Goal: Find specific page/section: Find specific page/section

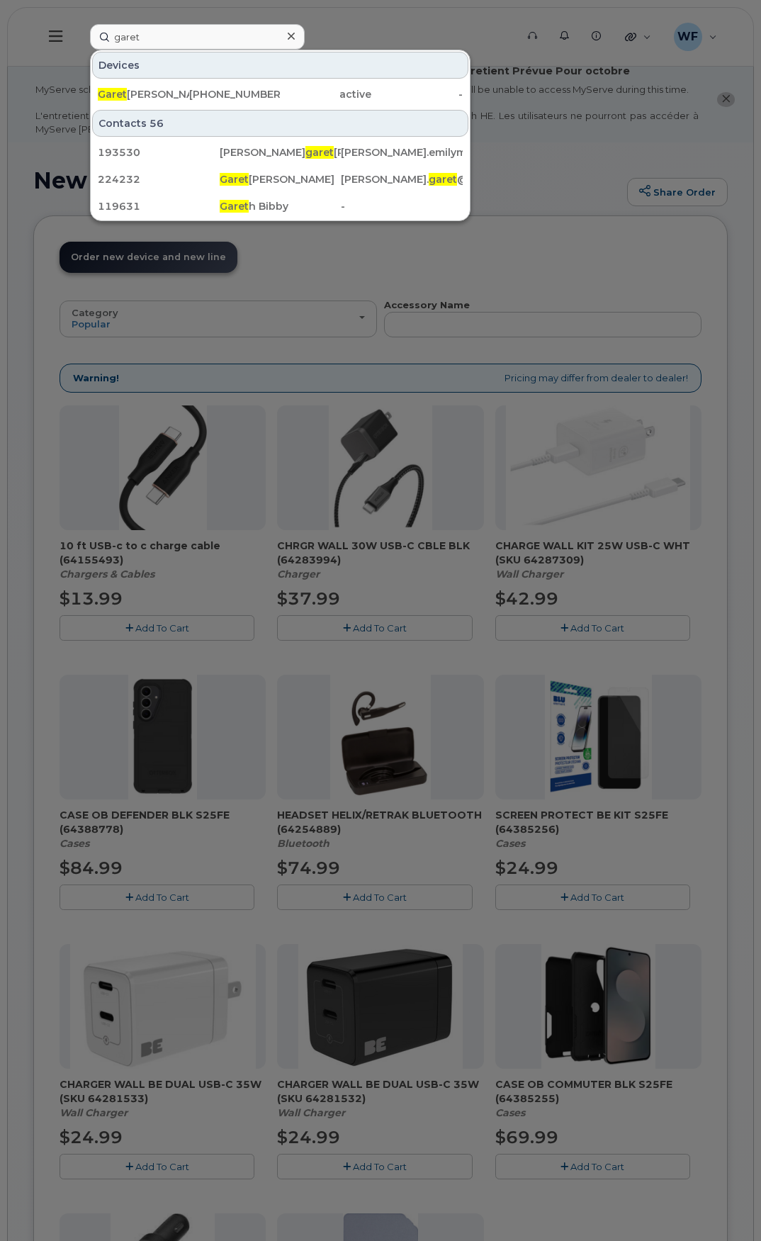
scroll to position [71, 0]
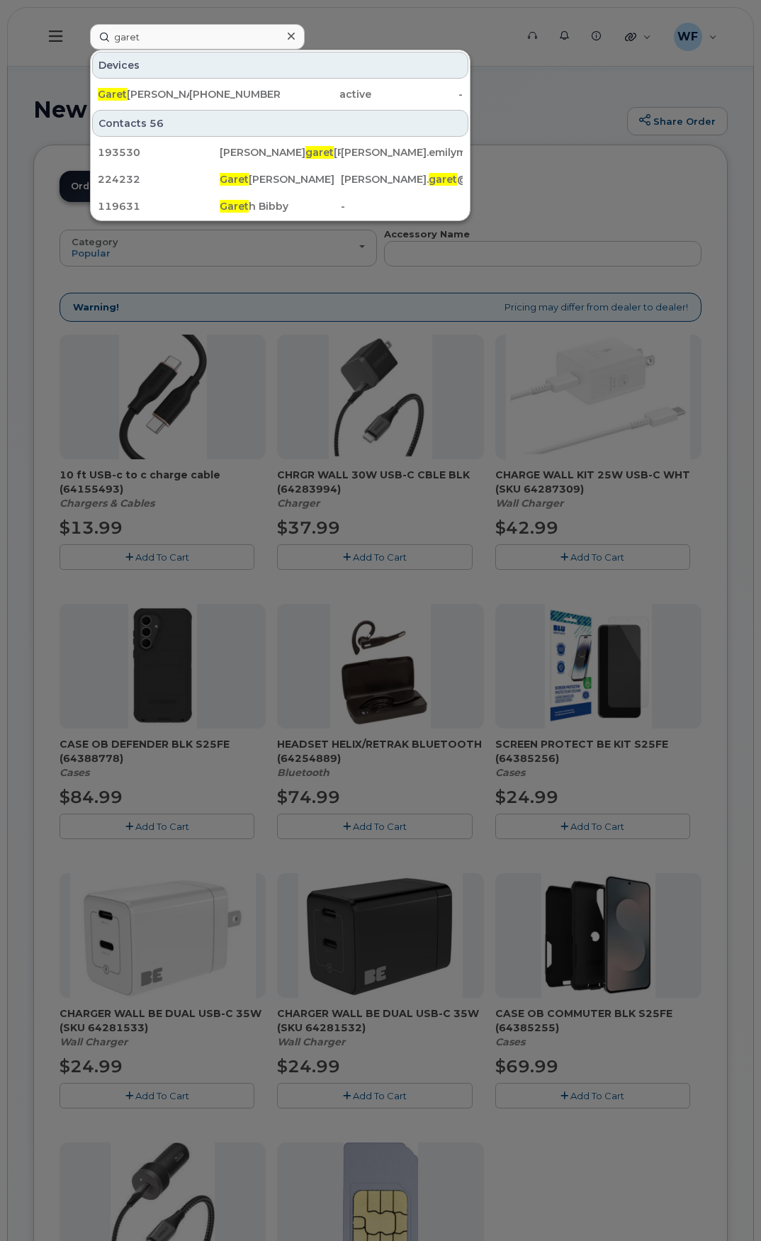
click at [93, 31] on input "garet" at bounding box center [197, 37] width 215 height 26
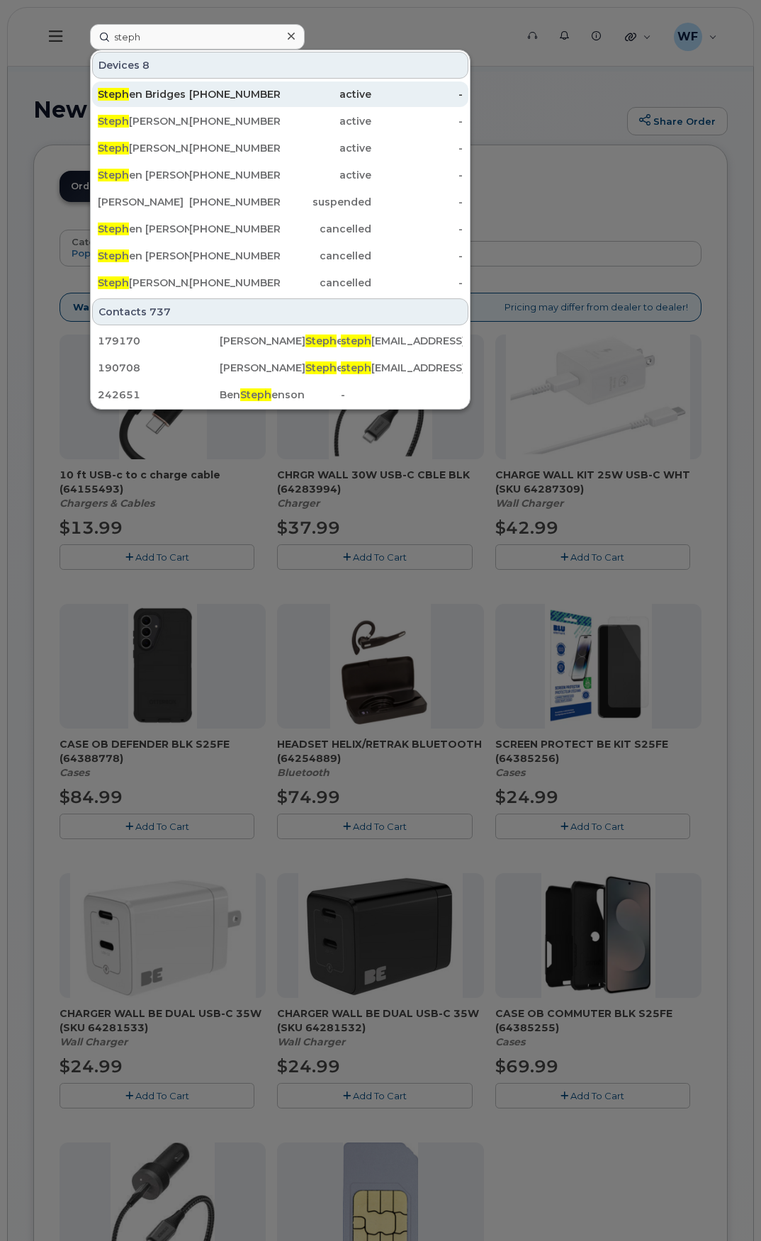
type input "steph"
click at [166, 93] on div "Steph en Bridges" at bounding box center [143, 94] width 91 height 14
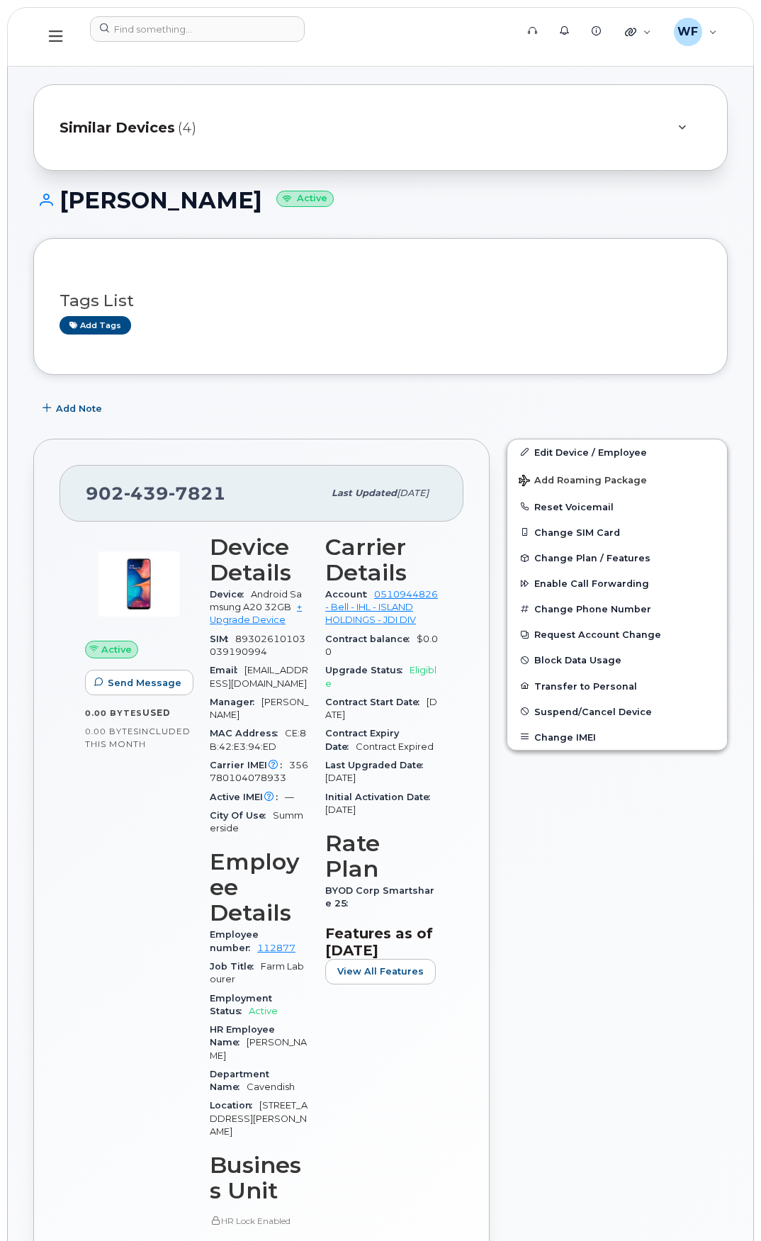
scroll to position [142, 0]
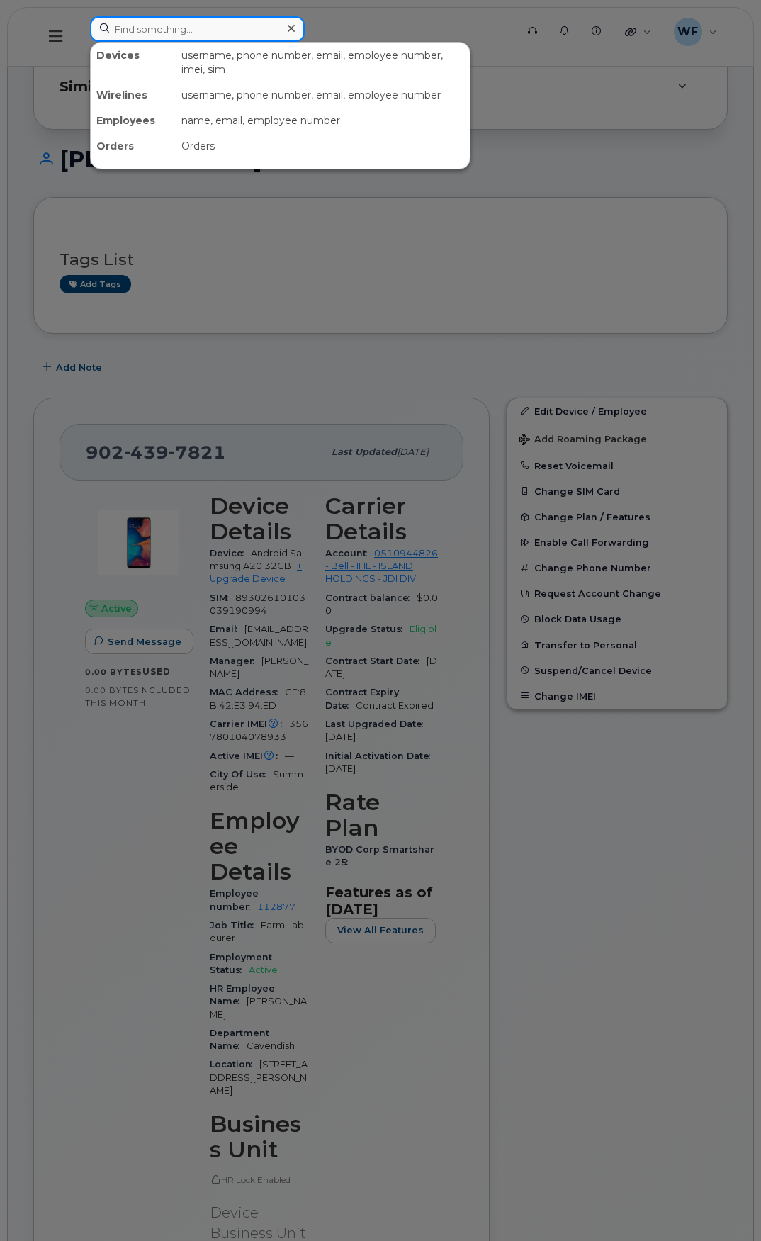
click at [145, 32] on input at bounding box center [197, 29] width 215 height 26
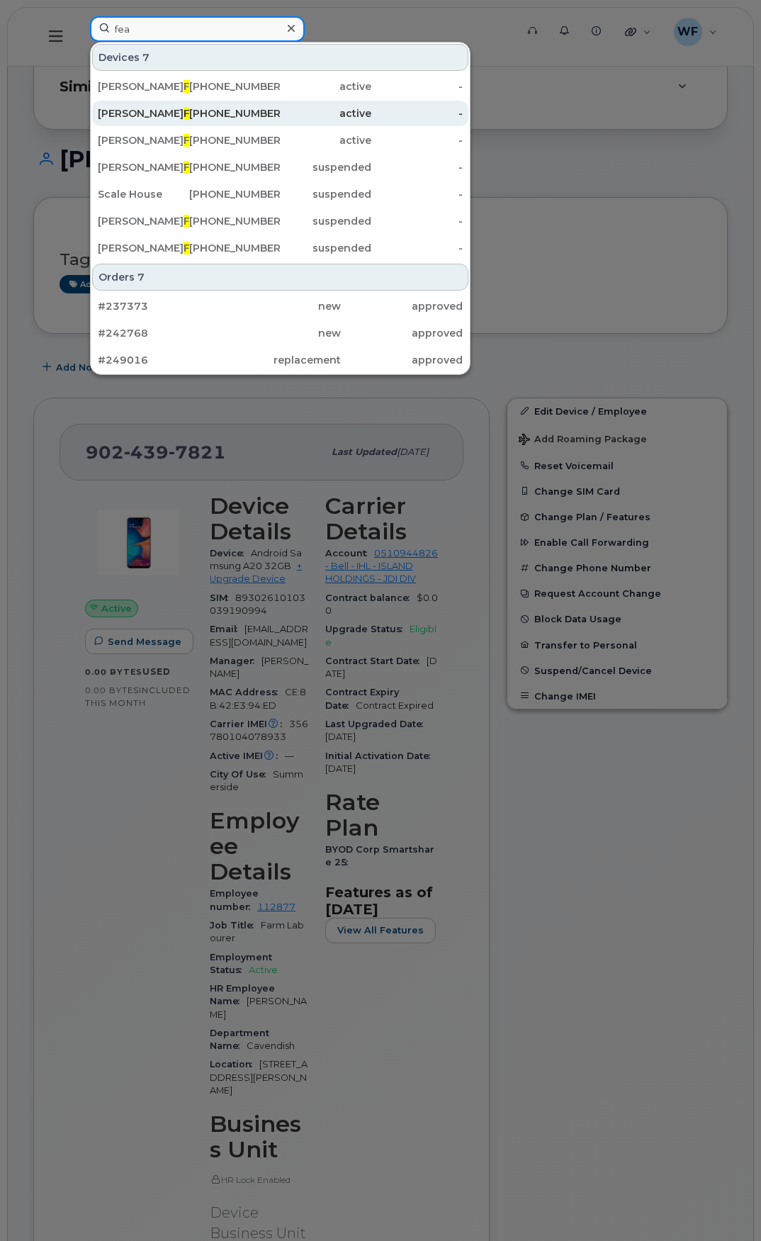
type input "fea"
drag, startPoint x: 144, startPoint y: 113, endPoint x: 144, endPoint y: 125, distance: 11.3
click at [184, 113] on span "Fea" at bounding box center [193, 113] width 19 height 13
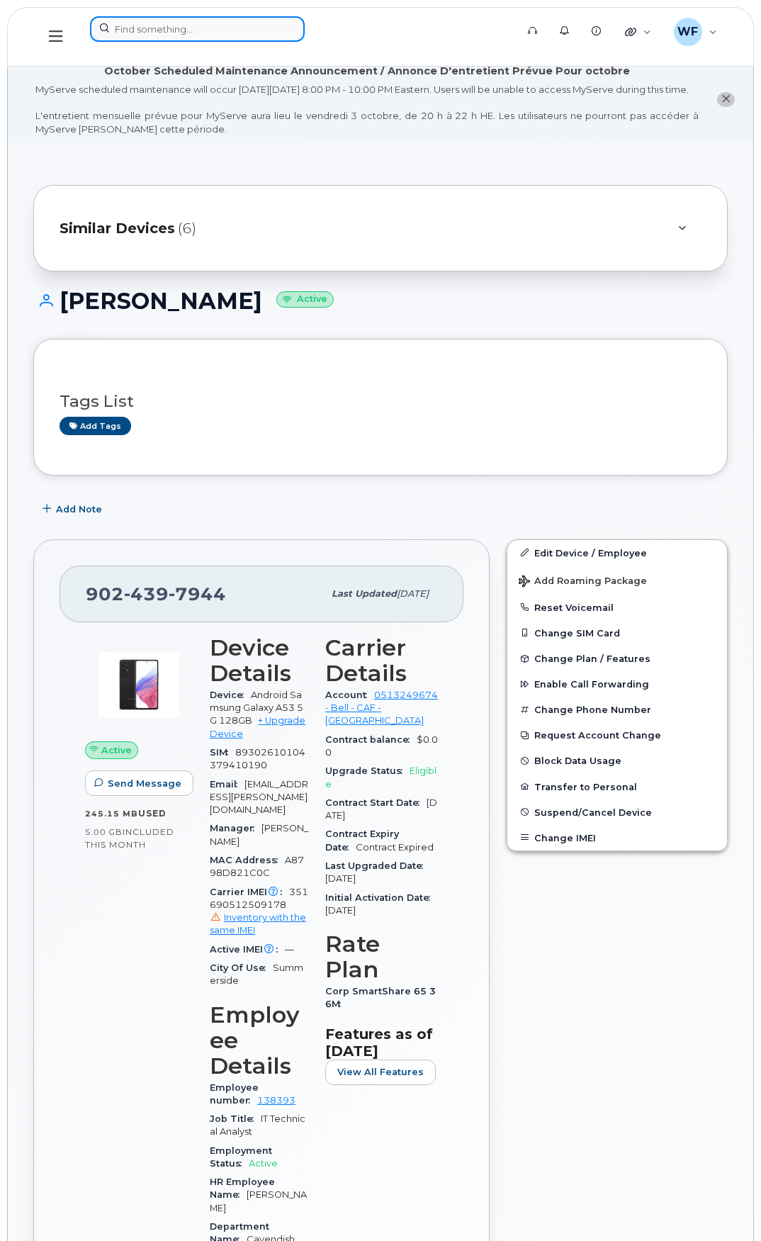
click at [176, 29] on input at bounding box center [197, 29] width 215 height 26
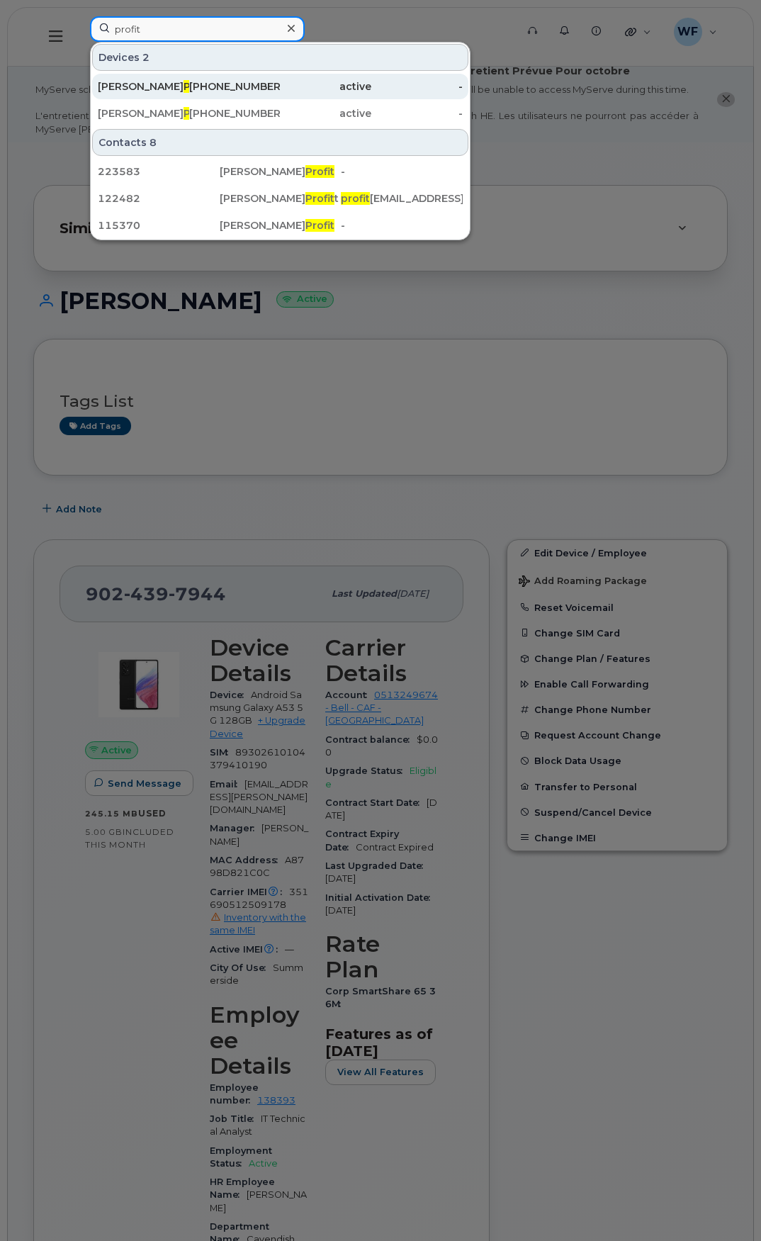
type input "profit"
click at [184, 84] on span "Profit" at bounding box center [198, 86] width 29 height 13
